Goal: Download file/media

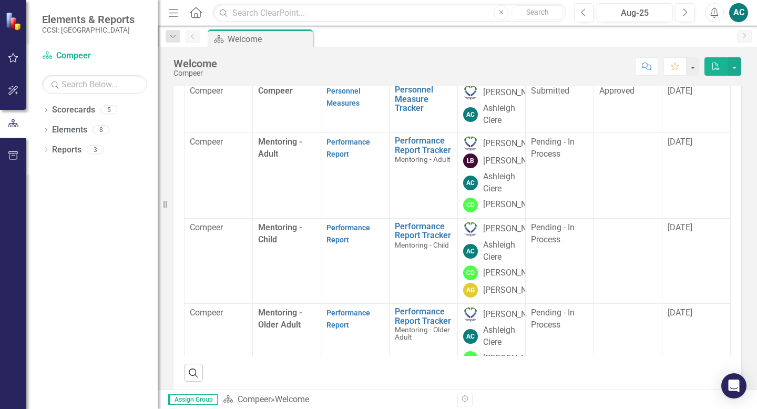
scroll to position [116, 0]
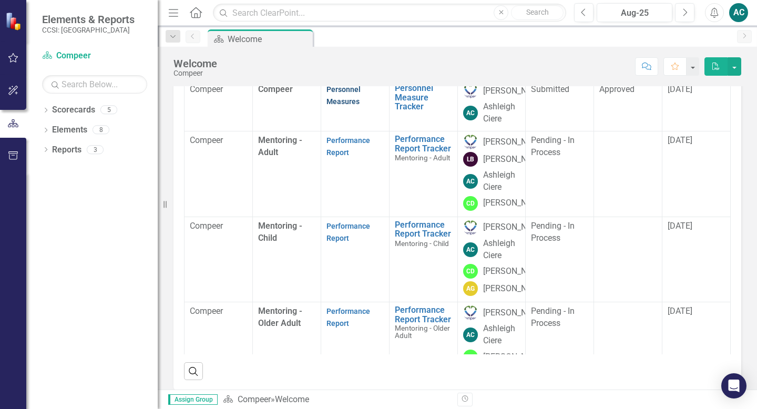
click at [350, 106] on link "Personnel Measures" at bounding box center [344, 95] width 34 height 21
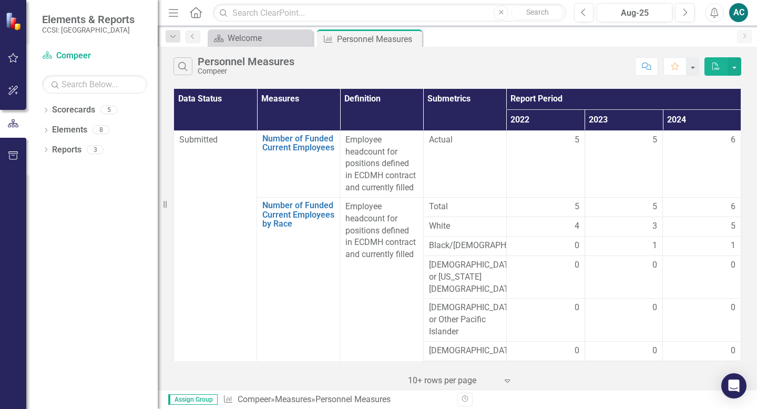
click at [201, 16] on icon "Home" at bounding box center [196, 12] width 14 height 11
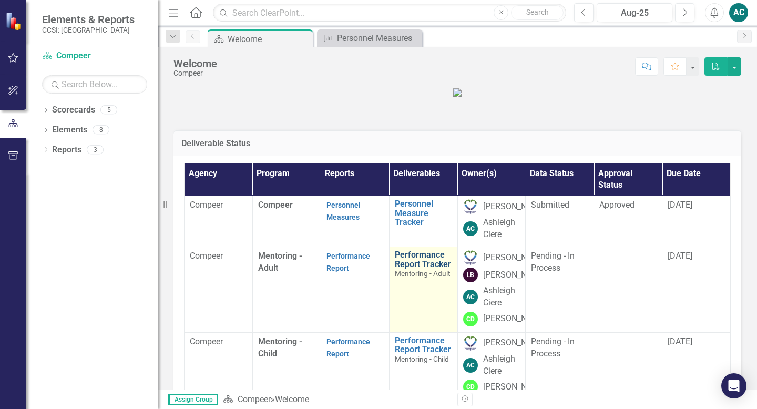
click at [412, 269] on link "Performance Report Tracker" at bounding box center [423, 259] width 57 height 18
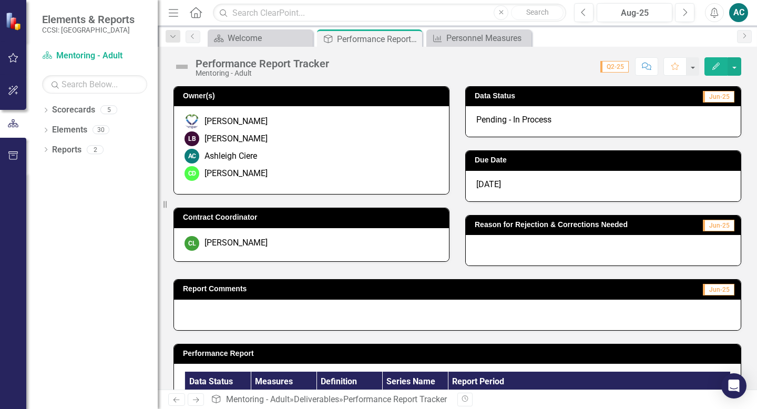
click at [195, 12] on icon "Home" at bounding box center [196, 12] width 14 height 11
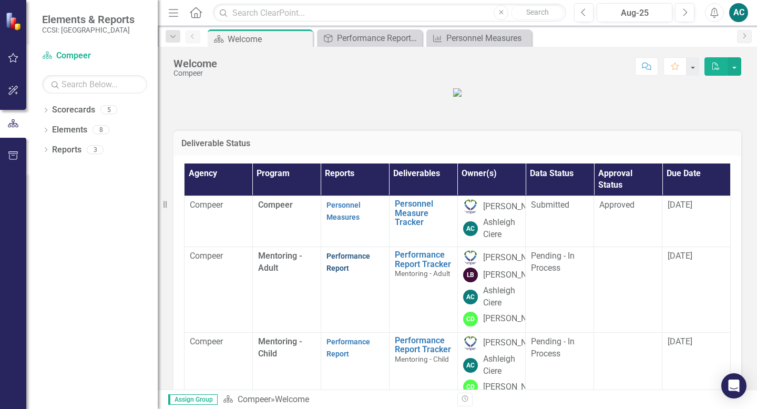
click at [347, 272] on link "Performance Report" at bounding box center [349, 262] width 44 height 21
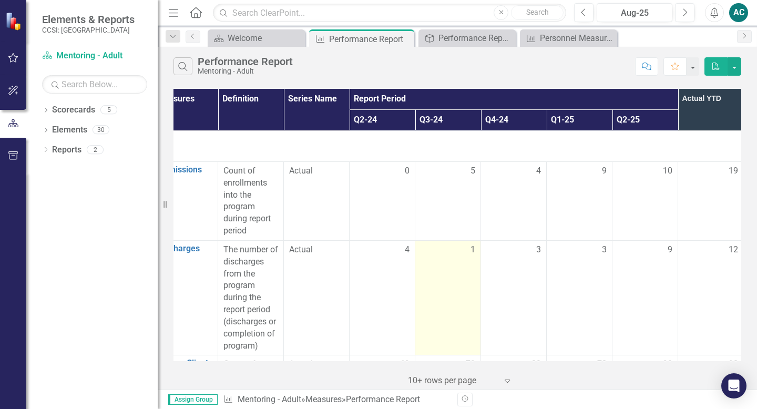
scroll to position [0, 98]
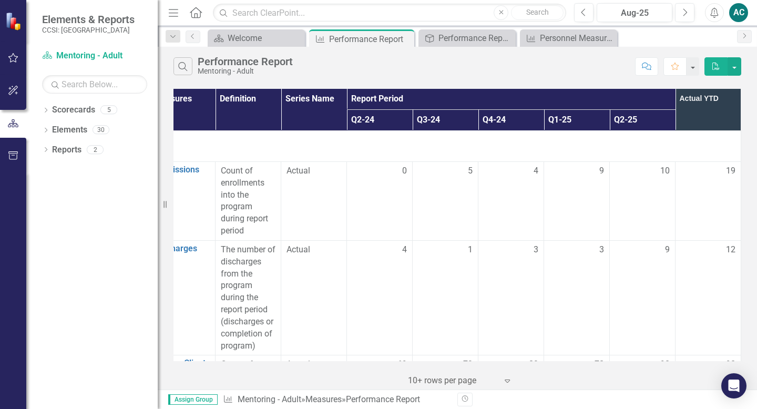
click at [717, 69] on button "PDF" at bounding box center [716, 66] width 23 height 18
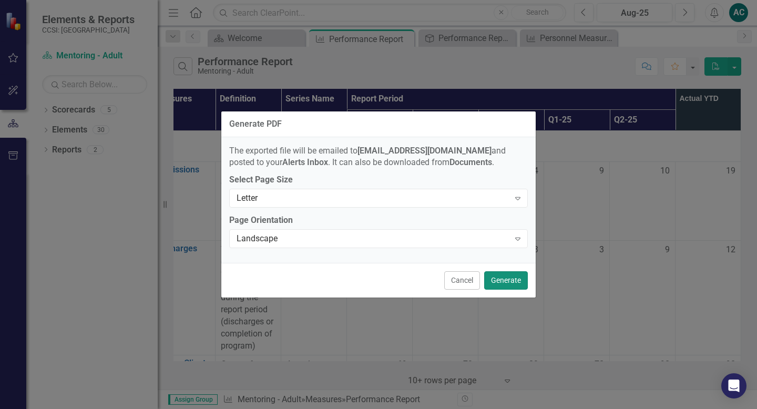
click at [490, 274] on button "Generate" at bounding box center [506, 280] width 44 height 18
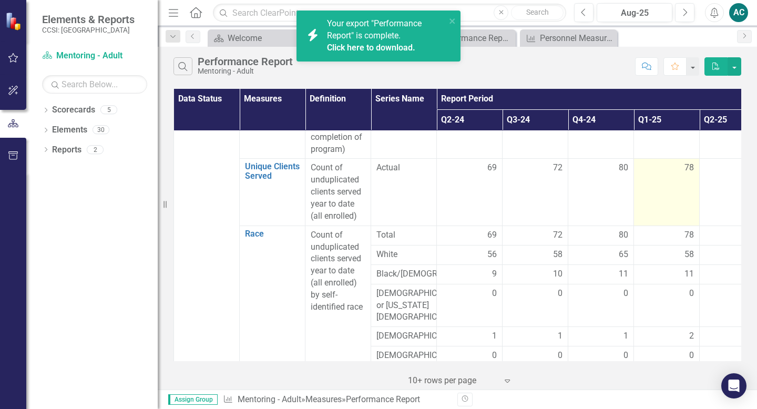
scroll to position [199, 0]
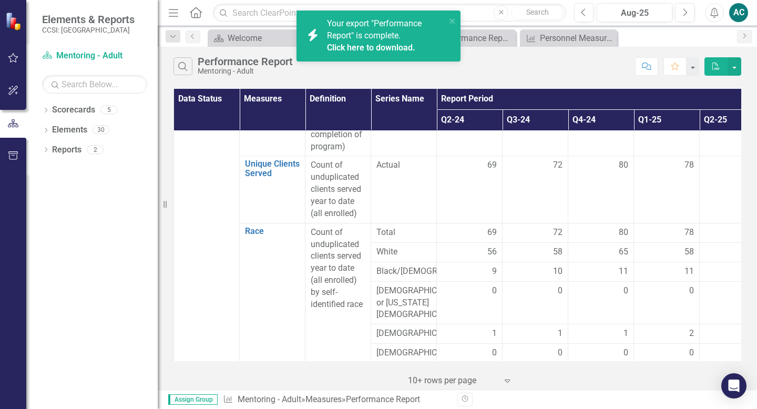
click at [401, 47] on link "Click here to download." at bounding box center [371, 48] width 88 height 10
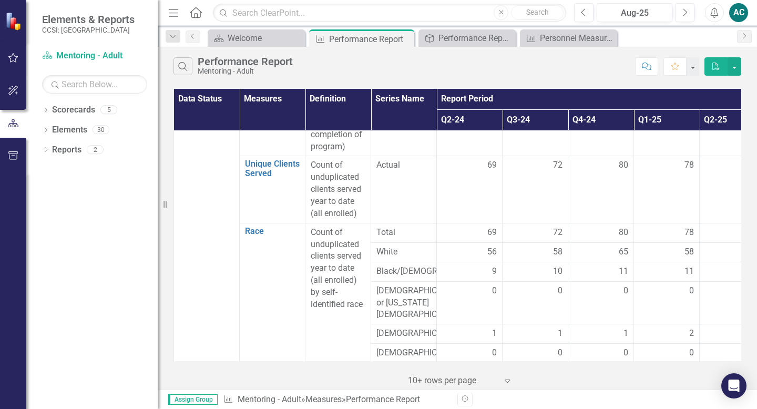
click at [190, 17] on link "Home" at bounding box center [196, 13] width 14 height 16
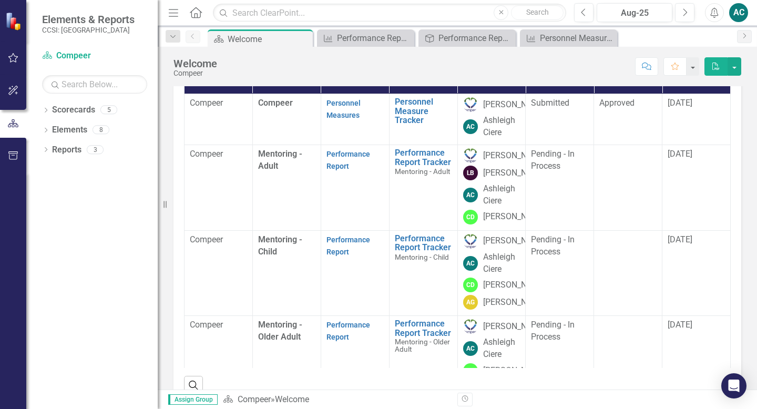
scroll to position [107, 0]
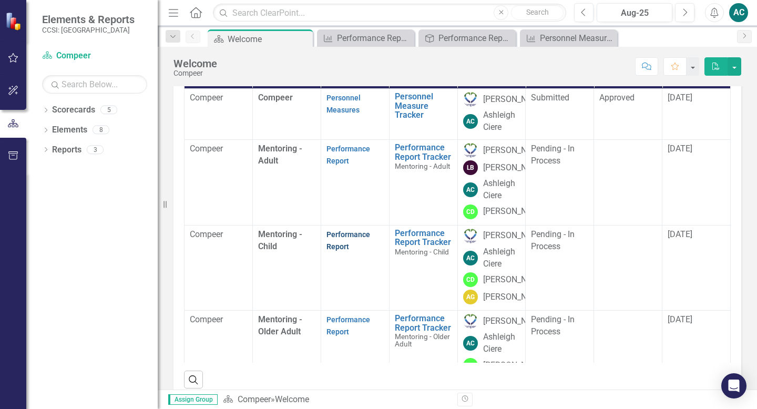
click at [337, 251] on link "Performance Report" at bounding box center [349, 240] width 44 height 21
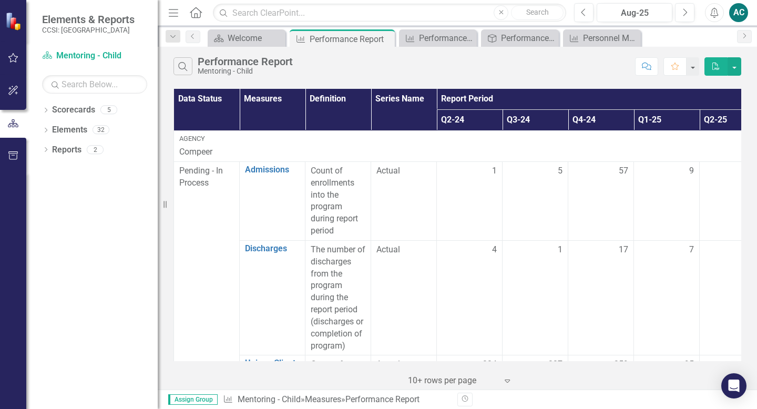
click at [722, 67] on button "PDF" at bounding box center [716, 66] width 23 height 18
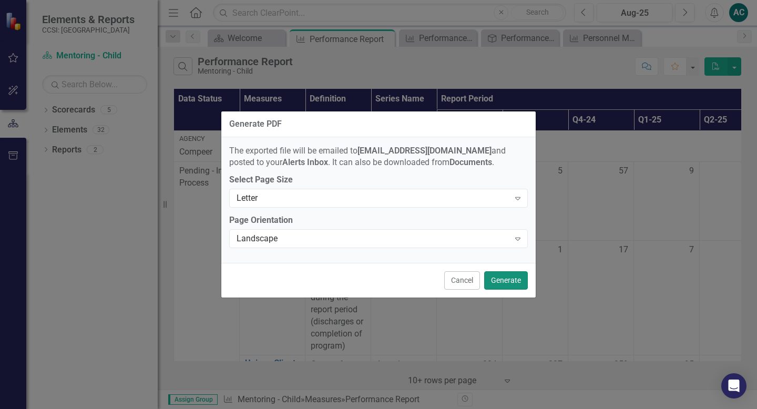
click at [508, 280] on button "Generate" at bounding box center [506, 280] width 44 height 18
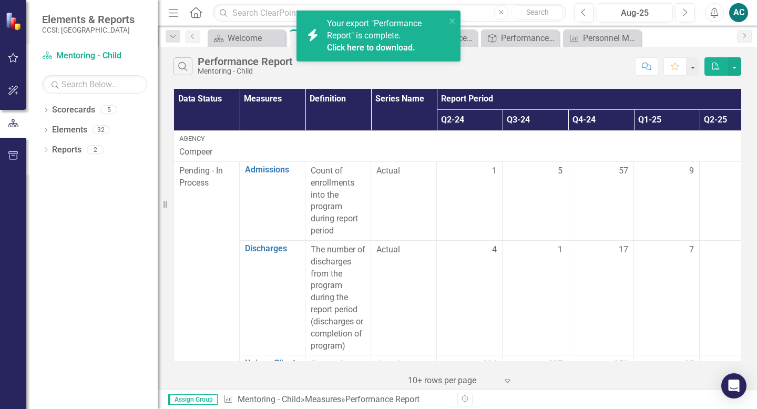
click at [383, 44] on link "Click here to download." at bounding box center [371, 48] width 88 height 10
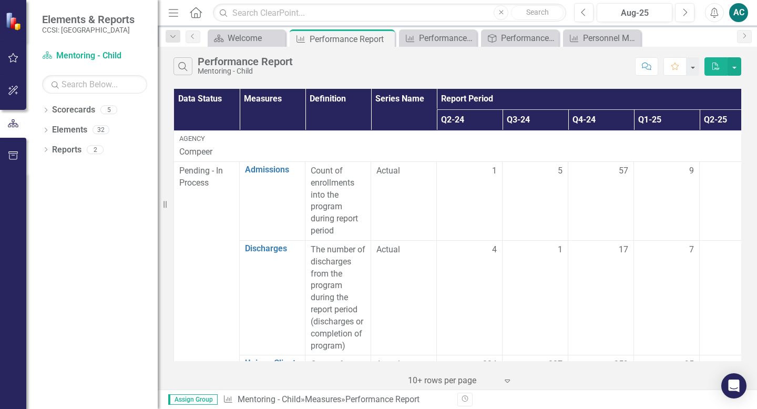
click at [194, 17] on icon at bounding box center [196, 12] width 12 height 11
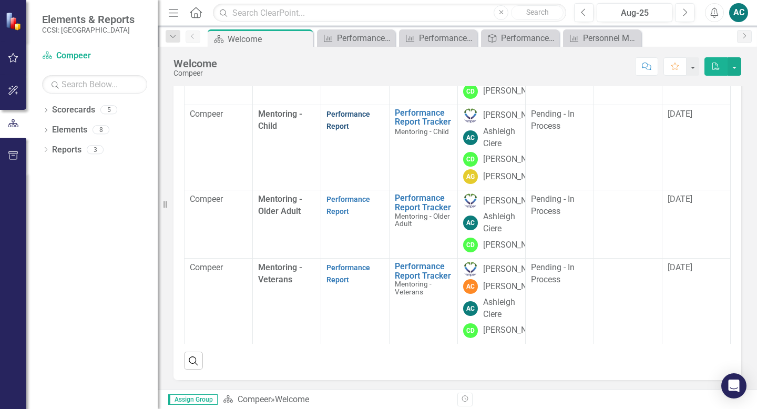
scroll to position [145, 0]
click at [345, 216] on link "Performance Report" at bounding box center [349, 205] width 44 height 21
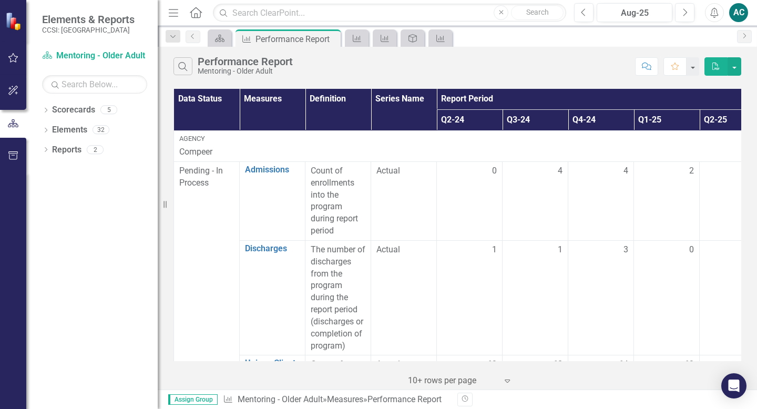
click at [719, 72] on button "PDF" at bounding box center [716, 66] width 23 height 18
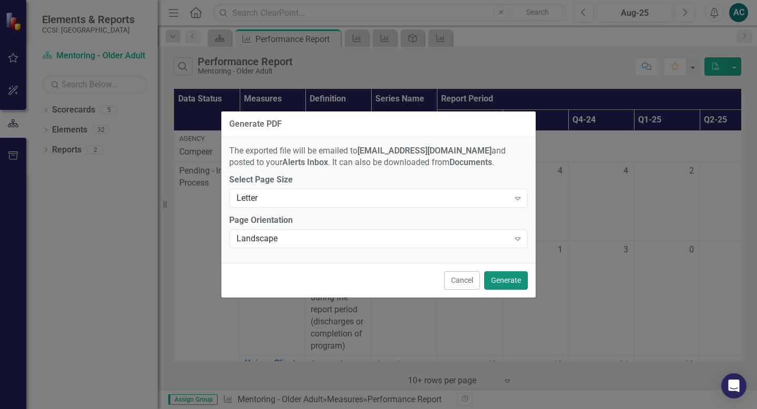
click at [493, 279] on button "Generate" at bounding box center [506, 280] width 44 height 18
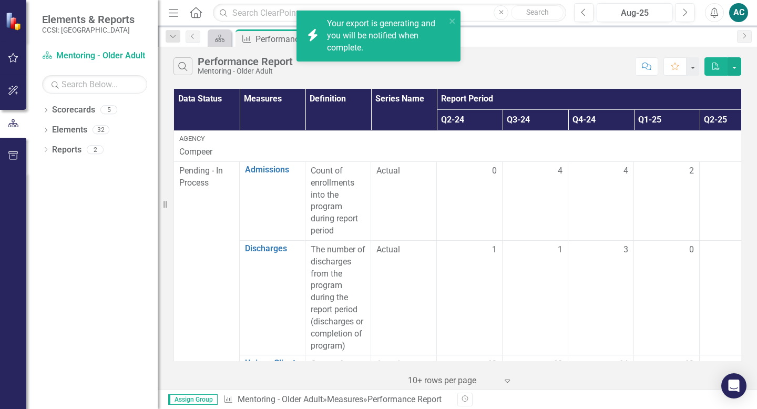
click at [194, 16] on icon "Home" at bounding box center [196, 12] width 14 height 11
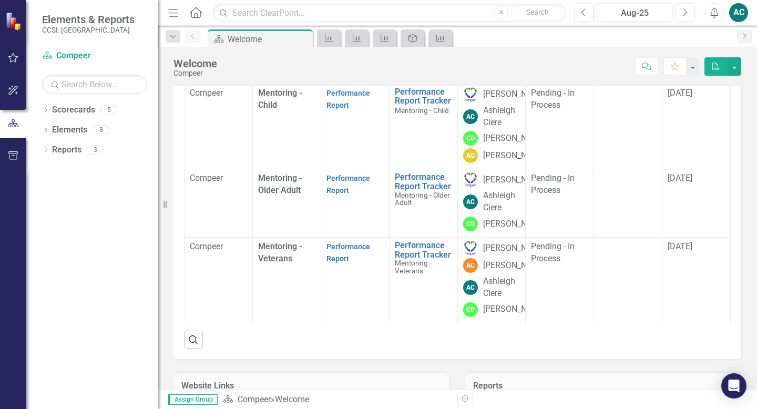
scroll to position [170, 0]
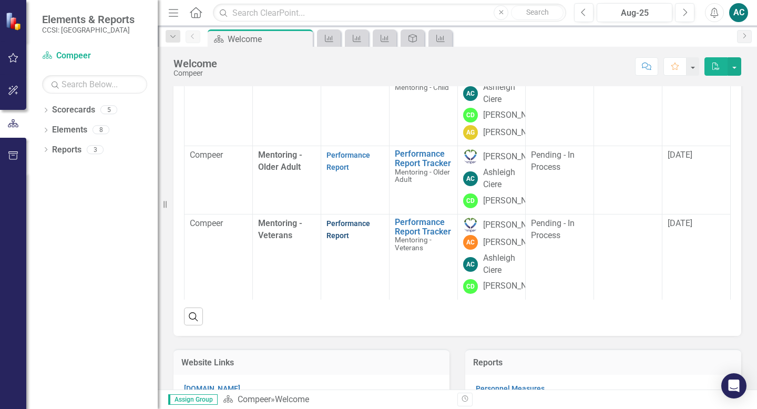
click at [342, 240] on link "Performance Report" at bounding box center [349, 229] width 44 height 21
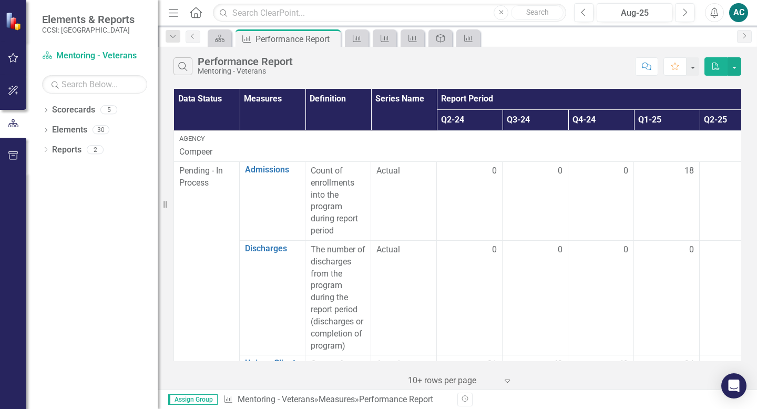
click at [720, 67] on icon "PDF" at bounding box center [716, 66] width 9 height 7
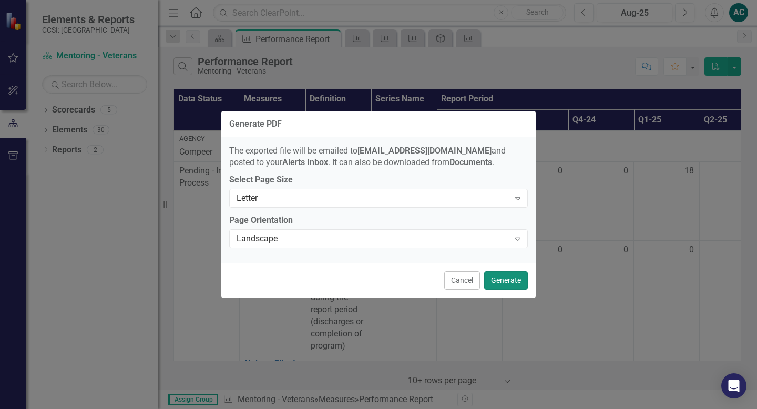
click at [510, 276] on button "Generate" at bounding box center [506, 280] width 44 height 18
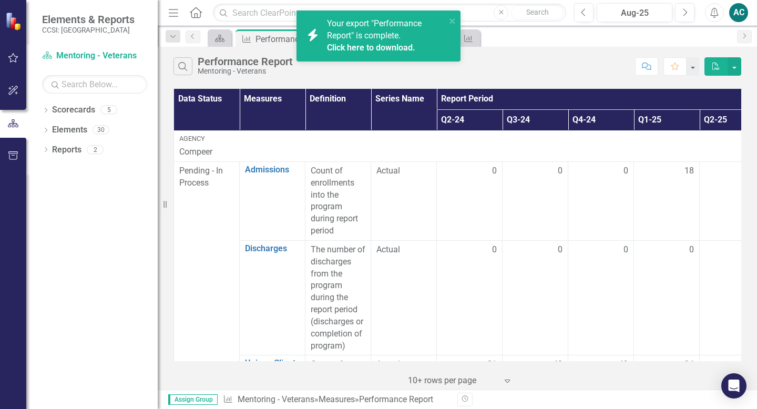
click at [389, 45] on link "Click here to download." at bounding box center [371, 48] width 88 height 10
click at [379, 49] on link "Click here to download." at bounding box center [371, 48] width 88 height 10
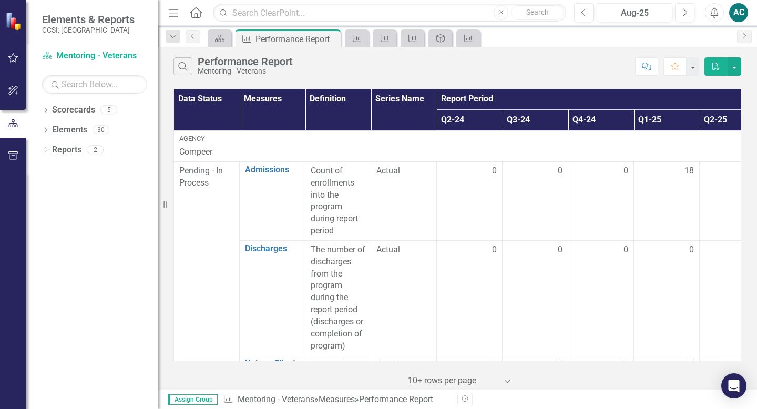
click at [197, 15] on icon "Home" at bounding box center [196, 12] width 14 height 11
